Goal: Find specific page/section: Find specific page/section

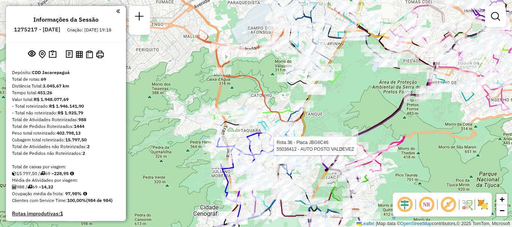
scroll to position [1988, 0]
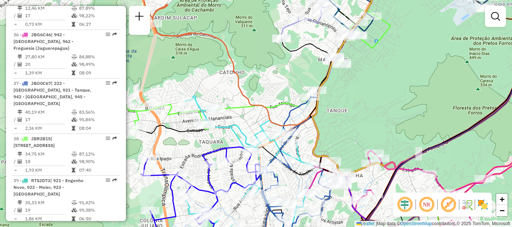
drag, startPoint x: 258, startPoint y: 127, endPoint x: 217, endPoint y: 141, distance: 43.3
click at [217, 141] on div "Janela de atendimento Grade de atendimento Capacidade Transportadoras Veículos …" at bounding box center [256, 113] width 512 height 227
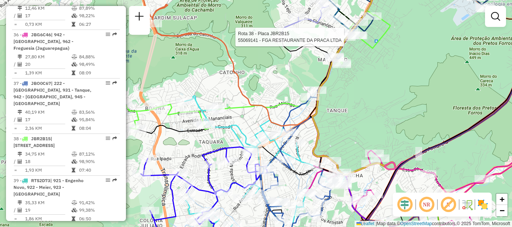
select select "**********"
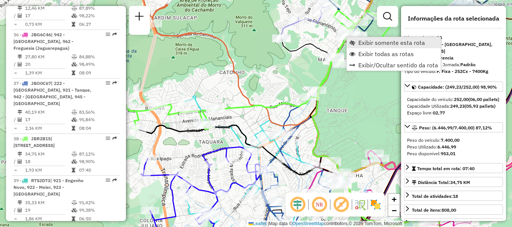
click at [386, 43] on span "Exibir somente esta rota" at bounding box center [391, 43] width 67 height 6
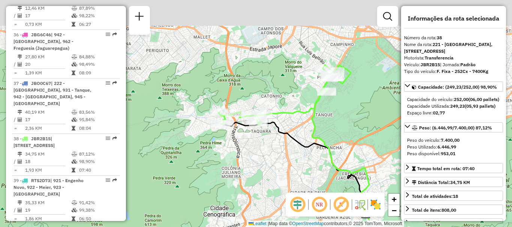
drag, startPoint x: 332, startPoint y: 93, endPoint x: 363, endPoint y: 116, distance: 38.2
click at [363, 116] on div "Janela de atendimento Grade de atendimento Capacidade Transportadoras Veículos …" at bounding box center [256, 113] width 512 height 227
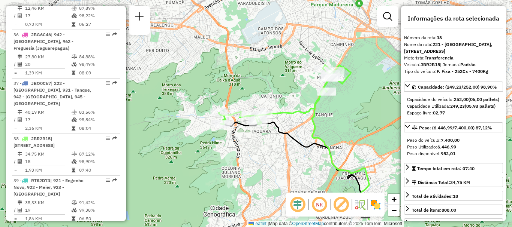
click at [377, 209] on img at bounding box center [375, 205] width 12 height 12
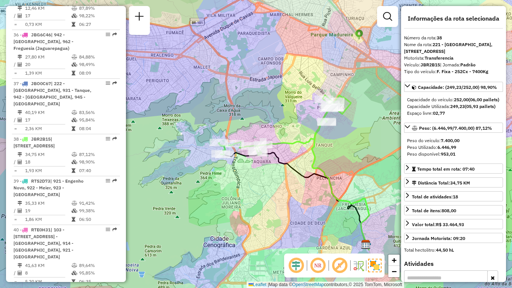
click at [375, 140] on div "Janela de atendimento Grade de atendimento Capacidade Transportadoras Veículos …" at bounding box center [256, 144] width 512 height 288
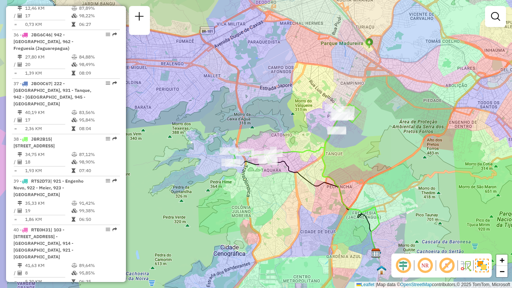
drag, startPoint x: 360, startPoint y: 153, endPoint x: 372, endPoint y: 163, distance: 14.9
click at [372, 163] on div "Janela de atendimento Grade de atendimento Capacidade Transportadoras Veículos …" at bounding box center [256, 144] width 512 height 288
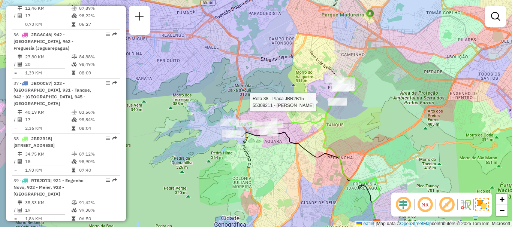
select select "**********"
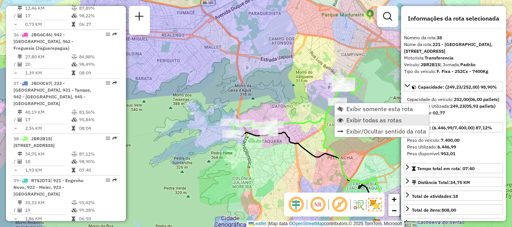
click at [361, 121] on span "Exibir todas as rotas" at bounding box center [373, 120] width 55 height 6
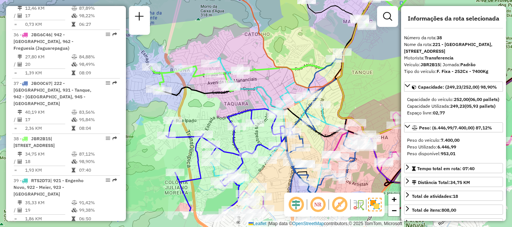
drag, startPoint x: 318, startPoint y: 138, endPoint x: 334, endPoint y: 100, distance: 42.0
click at [334, 100] on div "Janela de atendimento Grade de atendimento Capacidade Transportadoras Veículos …" at bounding box center [256, 113] width 512 height 227
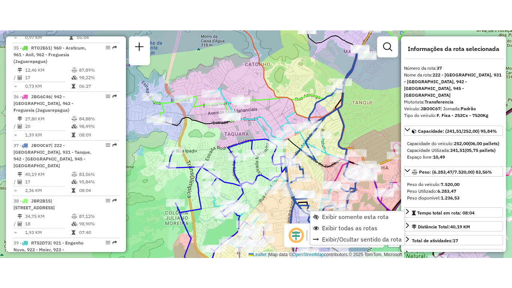
scroll to position [1940, 0]
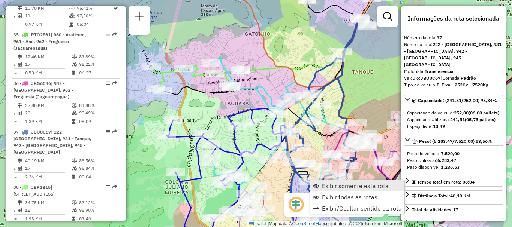
click at [327, 186] on span "Exibir somente esta rota" at bounding box center [355, 186] width 67 height 6
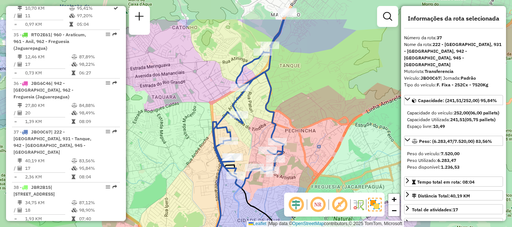
drag, startPoint x: 290, startPoint y: 60, endPoint x: 290, endPoint y: 103, distance: 43.5
click at [290, 103] on div "Janela de atendimento Grade de atendimento Capacidade Transportadoras Veículos …" at bounding box center [256, 113] width 512 height 227
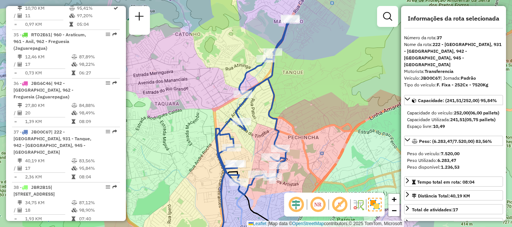
drag, startPoint x: 295, startPoint y: 81, endPoint x: 298, endPoint y: 87, distance: 6.4
click at [298, 87] on div "Janela de atendimento Grade de atendimento Capacidade Transportadoras Veículos …" at bounding box center [256, 113] width 512 height 227
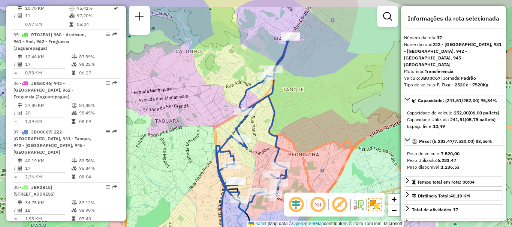
drag, startPoint x: 325, startPoint y: 52, endPoint x: 327, endPoint y: 70, distance: 18.2
click at [327, 70] on div "Janela de atendimento Grade de atendimento Capacidade Transportadoras Veículos …" at bounding box center [256, 113] width 512 height 227
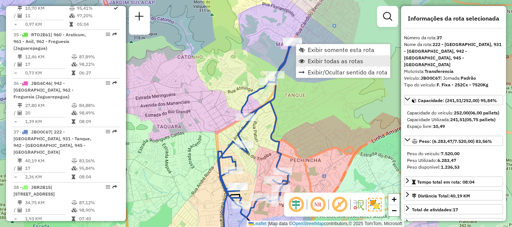
click at [321, 64] on span "Exibir todas as rotas" at bounding box center [335, 61] width 55 height 6
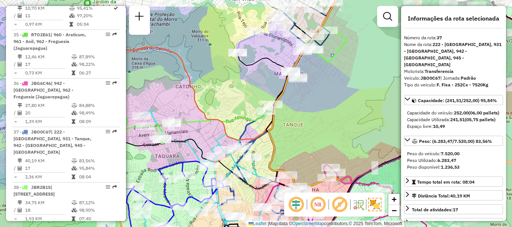
drag, startPoint x: 323, startPoint y: 54, endPoint x: 321, endPoint y: 90, distance: 36.4
click at [321, 90] on div "Janela de atendimento Grade de atendimento Capacidade Transportadoras Veículos …" at bounding box center [256, 113] width 512 height 227
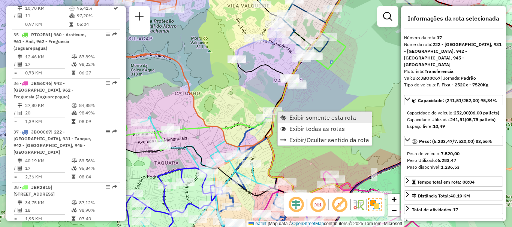
click at [294, 115] on span "Exibir somente esta rota" at bounding box center [322, 118] width 67 height 6
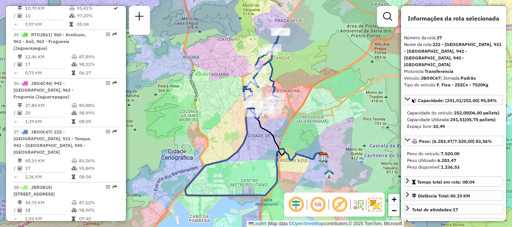
drag, startPoint x: 301, startPoint y: 45, endPoint x: 292, endPoint y: 69, distance: 24.9
click at [292, 69] on div "Janela de atendimento Grade de atendimento Capacidade Transportadoras Veículos …" at bounding box center [256, 113] width 512 height 227
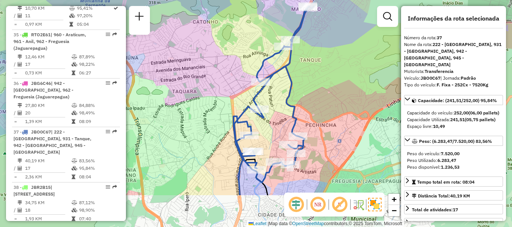
drag, startPoint x: 309, startPoint y: 127, endPoint x: 336, endPoint y: 78, distance: 55.9
click at [336, 78] on div "Janela de atendimento Grade de atendimento Capacidade Transportadoras Veículos …" at bounding box center [256, 113] width 512 height 227
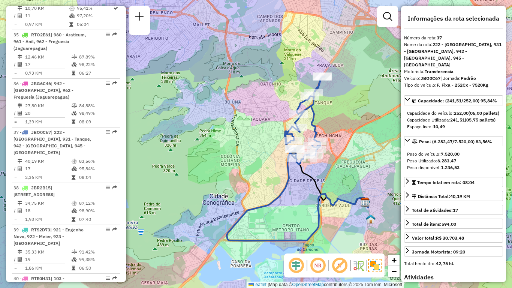
click at [349, 128] on div "Janela de atendimento Grade de atendimento Capacidade Transportadoras Veículos …" at bounding box center [256, 144] width 512 height 288
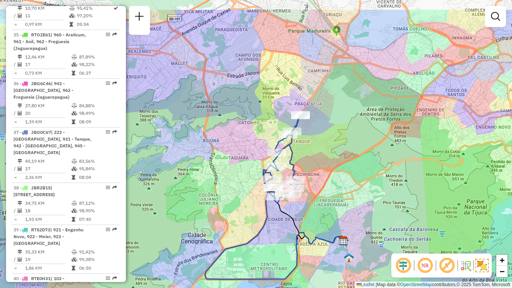
drag, startPoint x: 367, startPoint y: 119, endPoint x: 343, endPoint y: 156, distance: 43.5
click at [344, 158] on div "Janela de atendimento Grade de atendimento Capacidade Transportadoras Veículos …" at bounding box center [256, 144] width 512 height 288
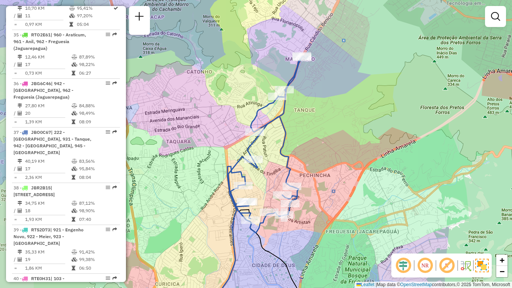
drag, startPoint x: 326, startPoint y: 155, endPoint x: 372, endPoint y: 137, distance: 49.3
click at [372, 137] on div "Janela de atendimento Grade de atendimento Capacidade Transportadoras Veículos …" at bounding box center [256, 144] width 512 height 288
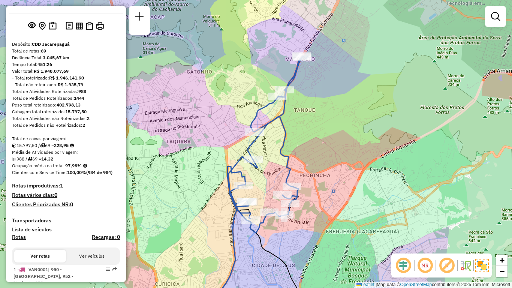
scroll to position [0, 0]
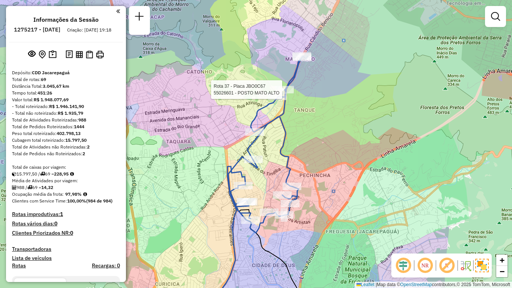
select select "**********"
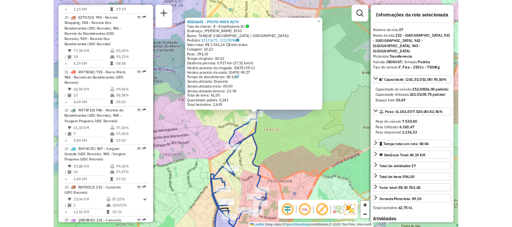
scroll to position [1940, 0]
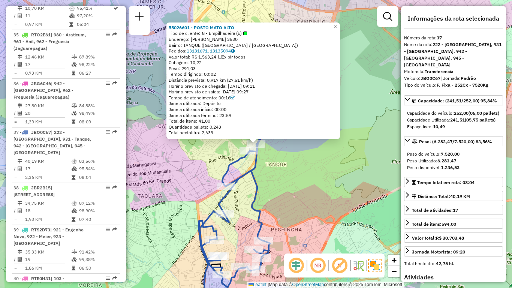
click at [366, 103] on div "55026601 - POSTO MATO ALTO Tipo de cliente: 8 - Empilhadeira (E) Endereço: CAND…" at bounding box center [256, 144] width 512 height 288
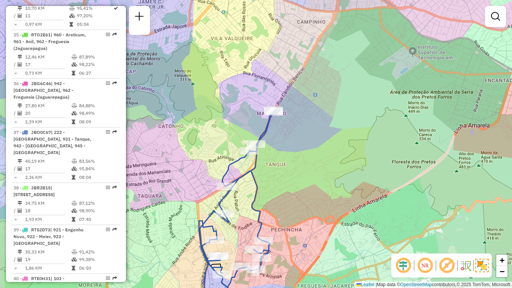
click at [366, 103] on div "Janela de atendimento Grade de atendimento Capacidade Transportadoras Veículos …" at bounding box center [256, 144] width 512 height 288
click at [509, 100] on div "Janela de atendimento Grade de atendimento Capacidade Transportadoras Veículos …" at bounding box center [256, 144] width 512 height 288
drag, startPoint x: 416, startPoint y: 158, endPoint x: 371, endPoint y: 142, distance: 47.6
click at [415, 159] on div "Janela de atendimento Grade de atendimento Capacidade Transportadoras Veículos …" at bounding box center [256, 144] width 512 height 288
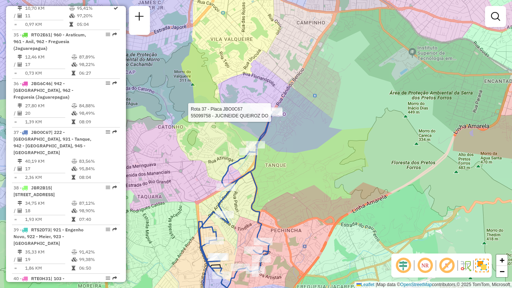
select select "**********"
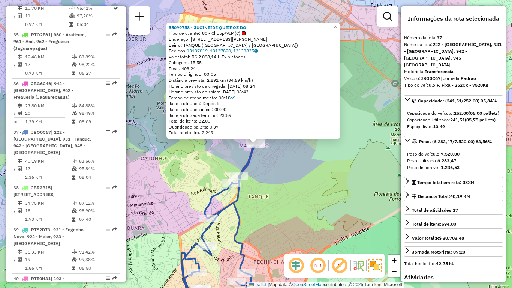
click at [213, 157] on div "55099758 - JUCINEIDE QUEIROZ DO Tipo de cliente: 80 - Chopp/VIP (C) Endereço: R…" at bounding box center [256, 144] width 512 height 288
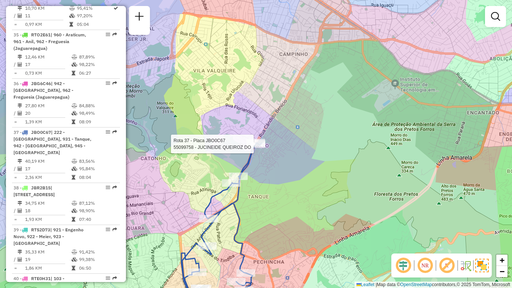
select select "**********"
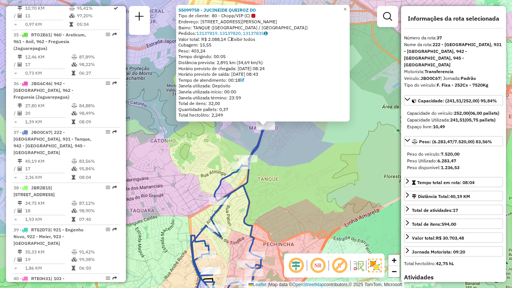
drag, startPoint x: 301, startPoint y: 201, endPoint x: 311, endPoint y: 183, distance: 20.6
click at [311, 183] on div "55099758 - JUCINEIDE QUEIROZ DO Tipo de cliente: 80 - Chopp/VIP (C) Endereço: R…" at bounding box center [256, 144] width 512 height 288
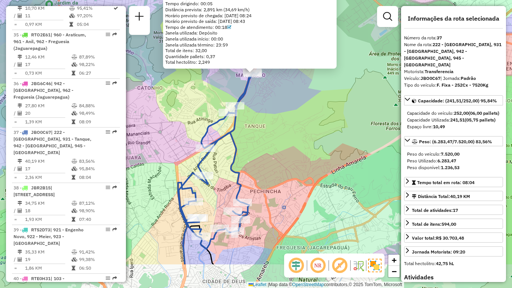
drag, startPoint x: 311, startPoint y: 183, endPoint x: 298, endPoint y: 131, distance: 54.2
click at [298, 131] on div "55099758 - JUCINEIDE QUEIROZ DO Tipo de cliente: 80 - Chopp/VIP (C) Endereço: R…" at bounding box center [256, 144] width 512 height 288
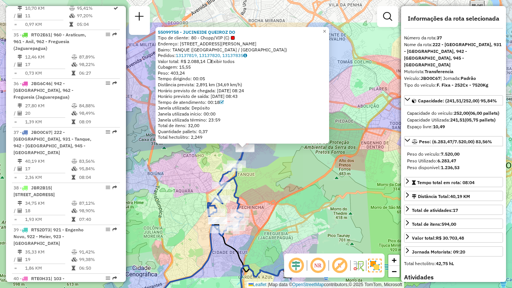
drag, startPoint x: 319, startPoint y: 122, endPoint x: 279, endPoint y: 174, distance: 64.7
click at [279, 174] on div "55099758 - JUCINEIDE QUEIROZ DO Tipo de cliente: 80 - Chopp/VIP (C) Endereço: R…" at bounding box center [256, 144] width 512 height 288
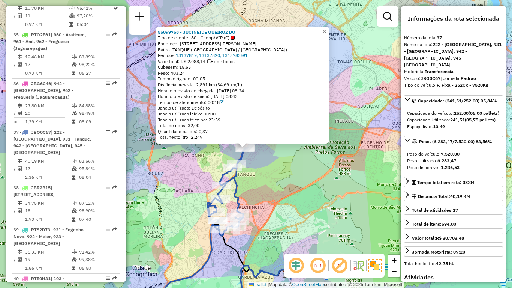
click at [326, 31] on span "×" at bounding box center [324, 31] width 3 height 6
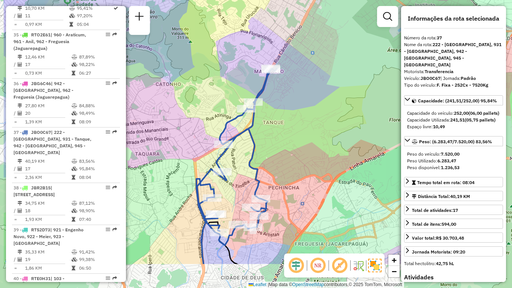
drag, startPoint x: 263, startPoint y: 179, endPoint x: 317, endPoint y: 127, distance: 74.7
click at [317, 127] on div "Janela de atendimento Grade de atendimento Capacidade Transportadoras Veículos …" at bounding box center [256, 144] width 512 height 288
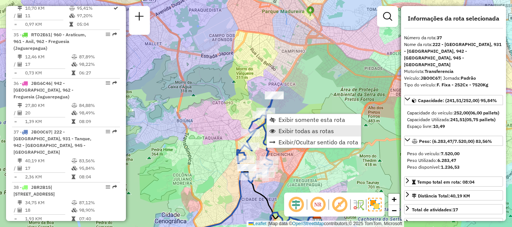
click at [291, 130] on span "Exibir todas as rotas" at bounding box center [305, 131] width 55 height 6
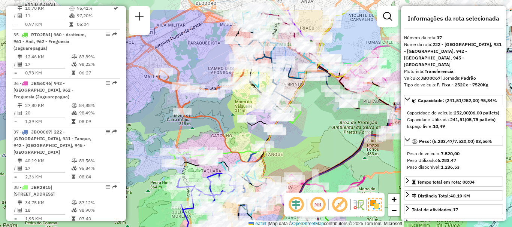
drag, startPoint x: 314, startPoint y: 103, endPoint x: 313, endPoint y: 136, distance: 32.6
click at [313, 136] on div "Janela de atendimento Grade de atendimento Capacidade Transportadoras Veículos …" at bounding box center [256, 113] width 512 height 227
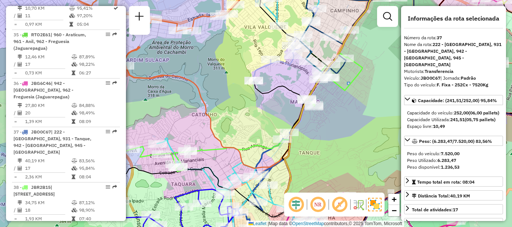
drag, startPoint x: 336, startPoint y: 121, endPoint x: 325, endPoint y: 142, distance: 24.3
click at [325, 142] on div "Janela de atendimento Grade de atendimento Capacidade Transportadoras Veículos …" at bounding box center [256, 113] width 512 height 227
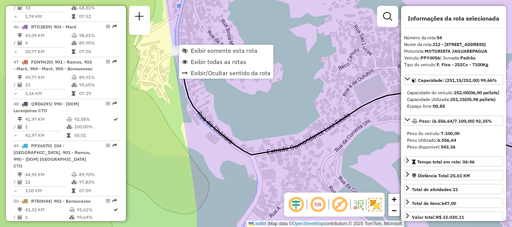
scroll to position [2687, 0]
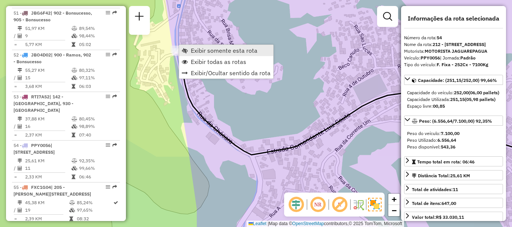
click at [191, 51] on span "Exibir somente esta rota" at bounding box center [224, 51] width 67 height 6
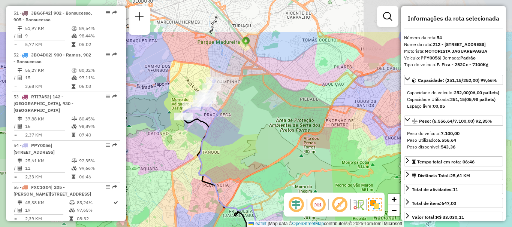
drag, startPoint x: 331, startPoint y: 60, endPoint x: 283, endPoint y: 130, distance: 85.2
click at [283, 130] on div "Janela de atendimento Grade de atendimento Capacidade Transportadoras Veículos …" at bounding box center [256, 113] width 512 height 227
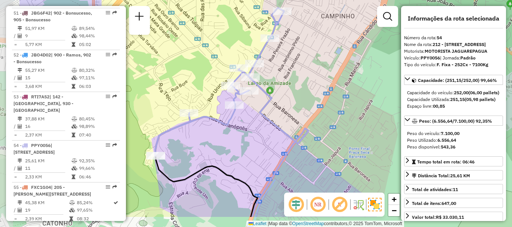
drag, startPoint x: 221, startPoint y: 142, endPoint x: 287, endPoint y: 110, distance: 74.2
click at [287, 110] on div "Janela de atendimento Grade de atendimento Capacidade Transportadoras Veículos …" at bounding box center [256, 113] width 512 height 227
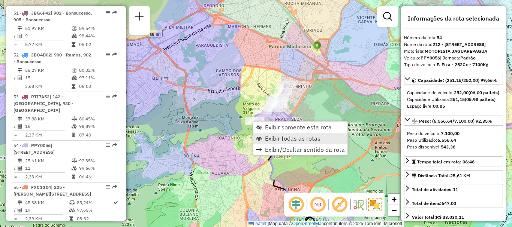
click at [280, 139] on span "Exibir todas as rotas" at bounding box center [292, 139] width 55 height 6
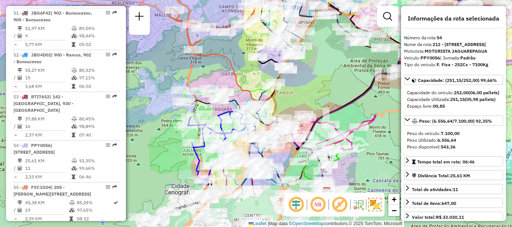
drag, startPoint x: 303, startPoint y: 157, endPoint x: 299, endPoint y: 90, distance: 67.2
click at [301, 91] on div "Janela de atendimento Grade de atendimento Capacidade Transportadoras Veículos …" at bounding box center [256, 113] width 512 height 227
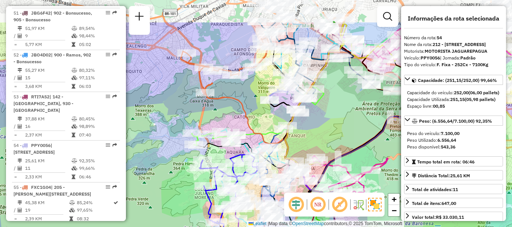
drag, startPoint x: 335, startPoint y: 100, endPoint x: 348, endPoint y: 119, distance: 22.8
click at [348, 119] on div "Janela de atendimento Grade de atendimento Capacidade Transportadoras Veículos …" at bounding box center [256, 113] width 512 height 227
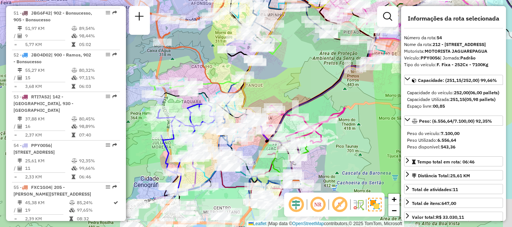
drag, startPoint x: 343, startPoint y: 129, endPoint x: 293, endPoint y: 51, distance: 93.0
click at [292, 54] on div "Janela de atendimento Grade de atendimento Capacidade Transportadoras Veículos …" at bounding box center [256, 113] width 512 height 227
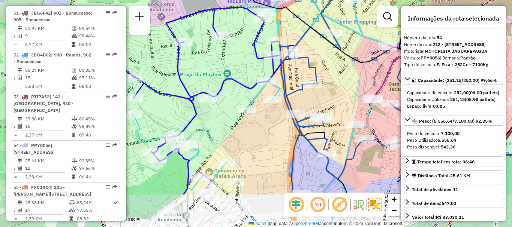
drag, startPoint x: 239, startPoint y: 179, endPoint x: 268, endPoint y: 90, distance: 94.1
click at [268, 92] on div "Janela de atendimento Grade de atendimento Capacidade Transportadoras Veículos …" at bounding box center [256, 113] width 512 height 227
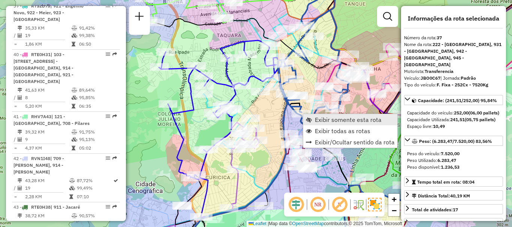
scroll to position [1940, 0]
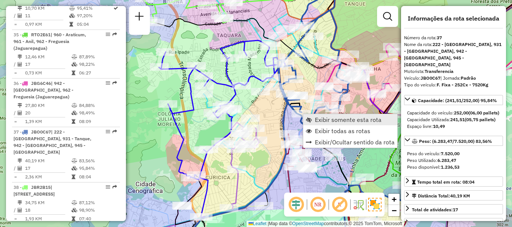
click at [317, 118] on span "Exibir somente esta rota" at bounding box center [348, 120] width 67 height 6
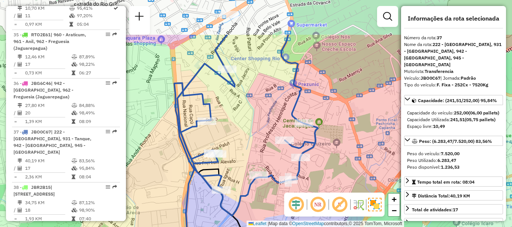
drag, startPoint x: 228, startPoint y: 65, endPoint x: 230, endPoint y: 115, distance: 50.3
click at [230, 115] on div "Janela de atendimento Grade de atendimento Capacidade Transportadoras Veículos …" at bounding box center [256, 113] width 512 height 227
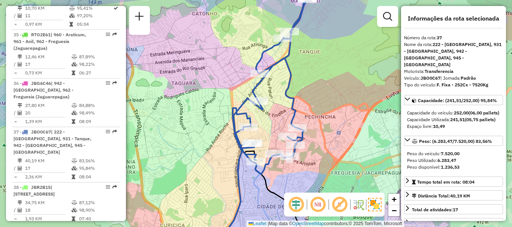
drag, startPoint x: 232, startPoint y: 115, endPoint x: 261, endPoint y: 124, distance: 30.9
click at [261, 124] on div "Janela de atendimento Grade de atendimento Capacidade Transportadoras Veículos …" at bounding box center [256, 113] width 512 height 227
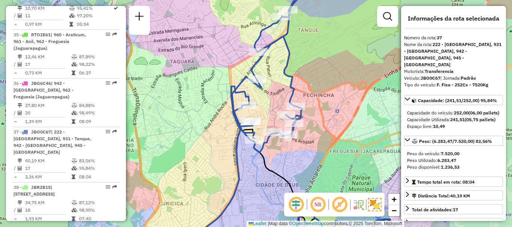
drag, startPoint x: 212, startPoint y: 163, endPoint x: 211, endPoint y: 141, distance: 21.8
click at [211, 141] on div "Janela de atendimento Grade de atendimento Capacidade Transportadoras Veículos …" at bounding box center [256, 113] width 512 height 227
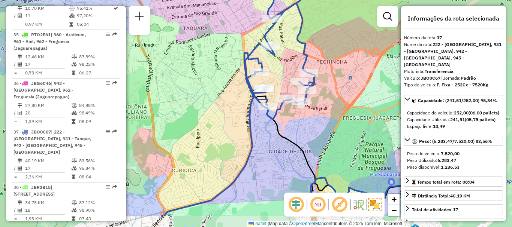
drag, startPoint x: 207, startPoint y: 166, endPoint x: 220, endPoint y: 132, distance: 35.8
click at [220, 132] on div "Janela de atendimento Grade de atendimento Capacidade Transportadoras Veículos …" at bounding box center [256, 113] width 512 height 227
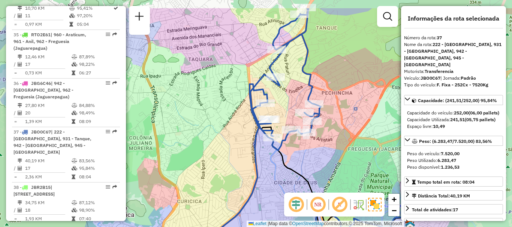
drag, startPoint x: 353, startPoint y: 75, endPoint x: 358, endPoint y: 106, distance: 32.0
click at [358, 106] on div "Janela de atendimento Grade de atendimento Capacidade Transportadoras Veículos …" at bounding box center [256, 113] width 512 height 227
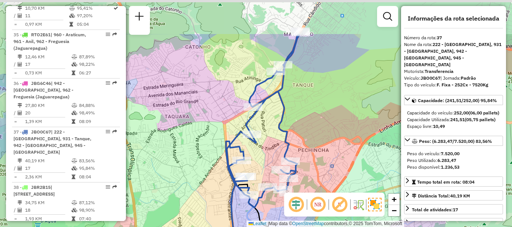
drag, startPoint x: 197, startPoint y: 96, endPoint x: 173, endPoint y: 153, distance: 61.8
click at [173, 153] on div "Janela de atendimento Grade de atendimento Capacidade Transportadoras Veículos …" at bounding box center [256, 113] width 512 height 227
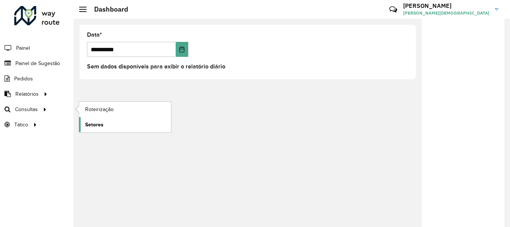
click at [94, 123] on span "Setores" at bounding box center [94, 125] width 18 height 8
